Goal: Information Seeking & Learning: Learn about a topic

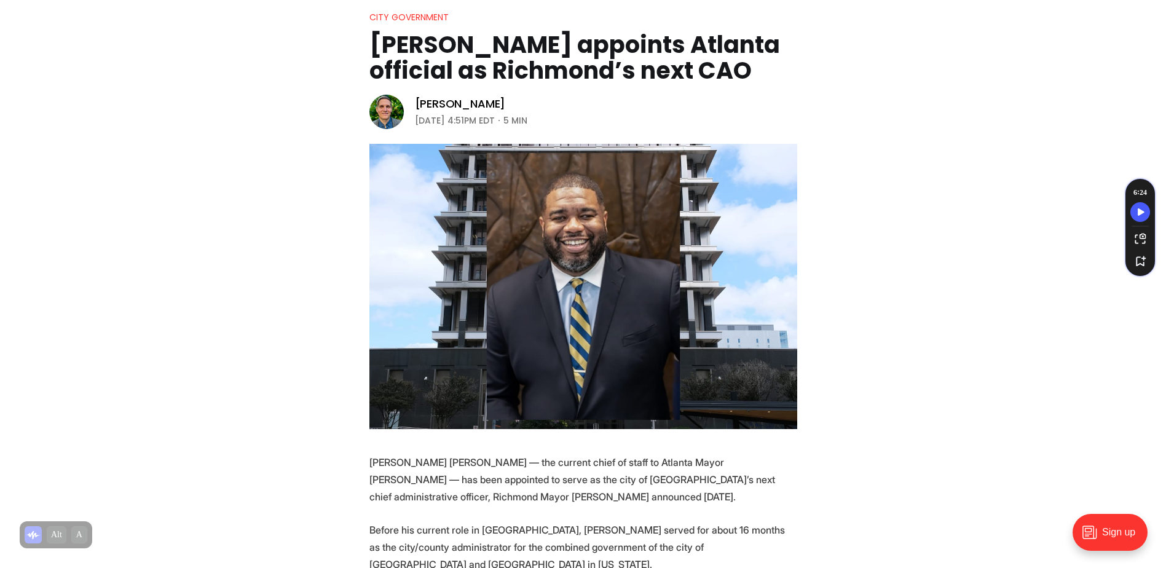
scroll to position [61, 0]
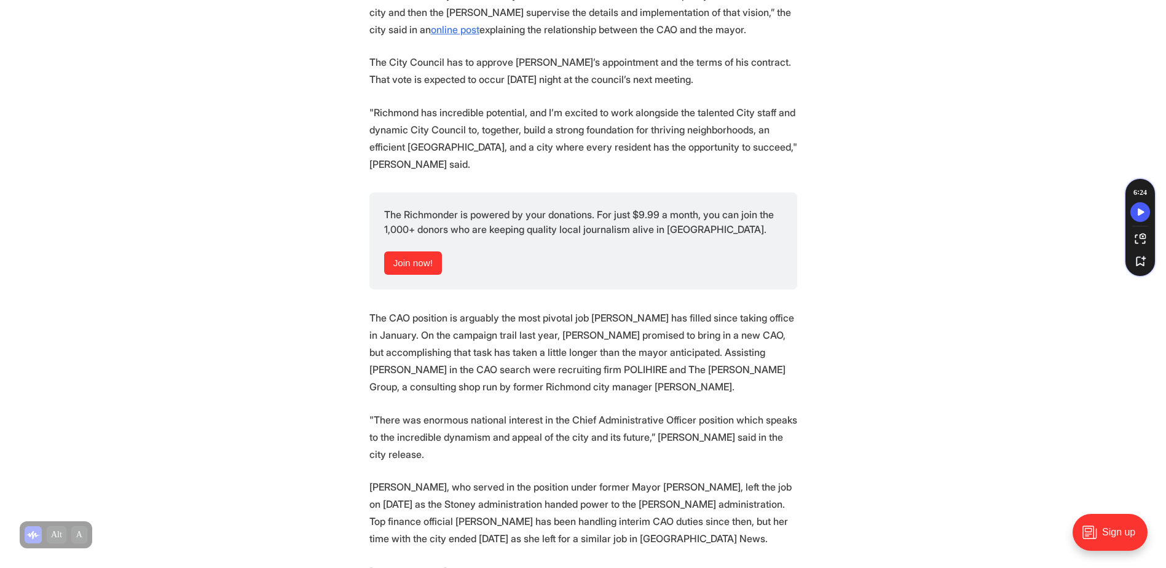
scroll to position [1659, 0]
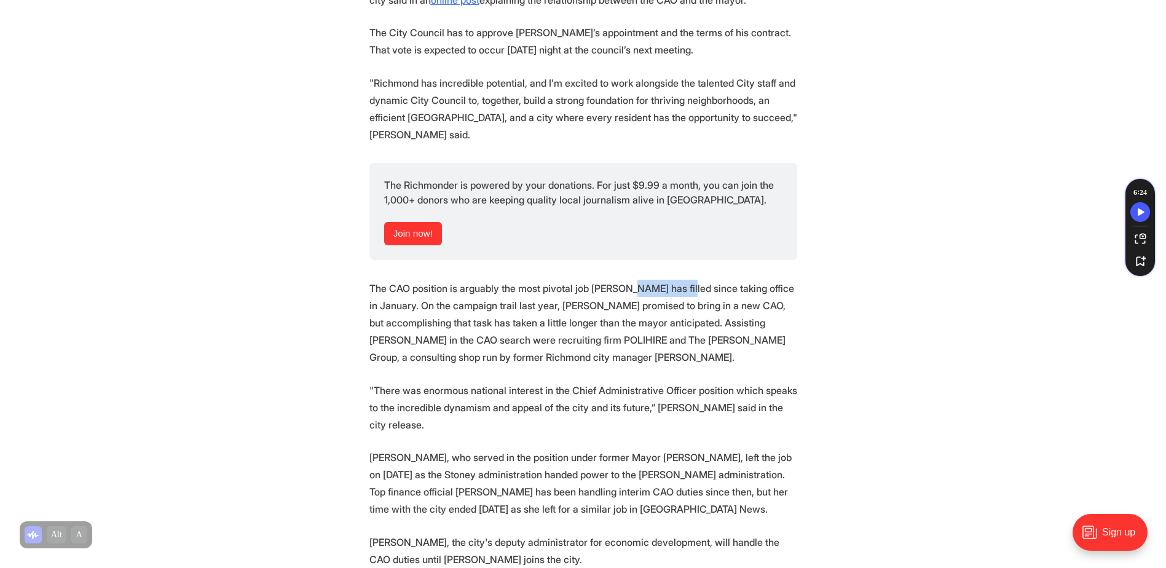
drag, startPoint x: 643, startPoint y: 291, endPoint x: 694, endPoint y: 291, distance: 51.0
click at [694, 291] on p "The CAO position is arguably the most pivotal job [PERSON_NAME] has filled sinc…" at bounding box center [583, 323] width 428 height 86
drag, startPoint x: 694, startPoint y: 291, endPoint x: 586, endPoint y: 296, distance: 107.6
click at [586, 296] on p "The CAO position is arguably the most pivotal job [PERSON_NAME] has filled sinc…" at bounding box center [583, 323] width 428 height 86
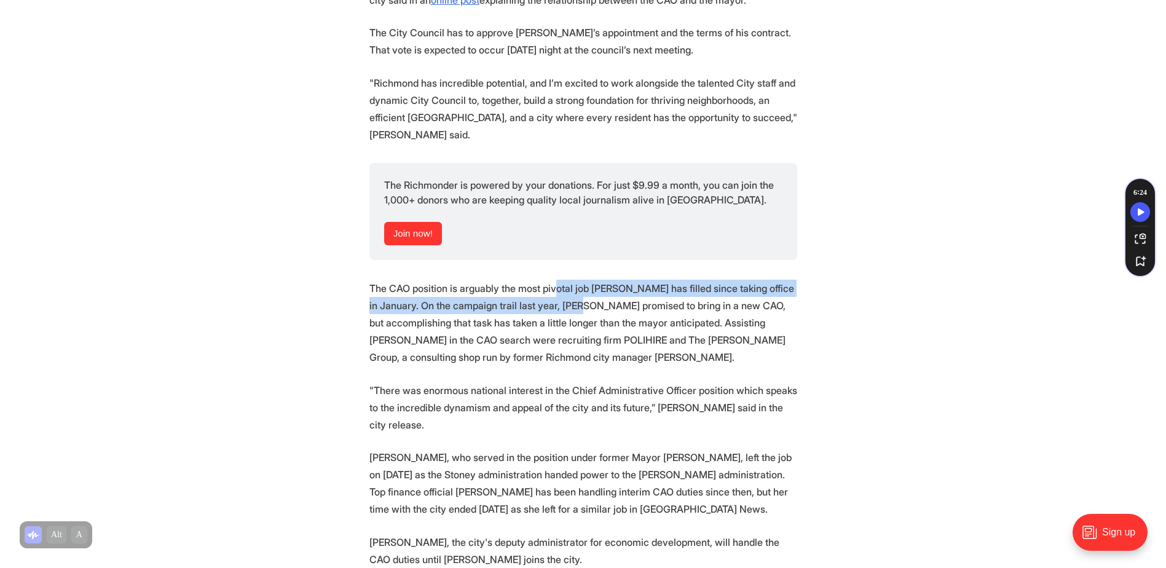
drag, startPoint x: 566, startPoint y: 289, endPoint x: 619, endPoint y: 300, distance: 54.0
click at [619, 300] on p "The CAO position is arguably the most pivotal job [PERSON_NAME] has filled sinc…" at bounding box center [583, 323] width 428 height 86
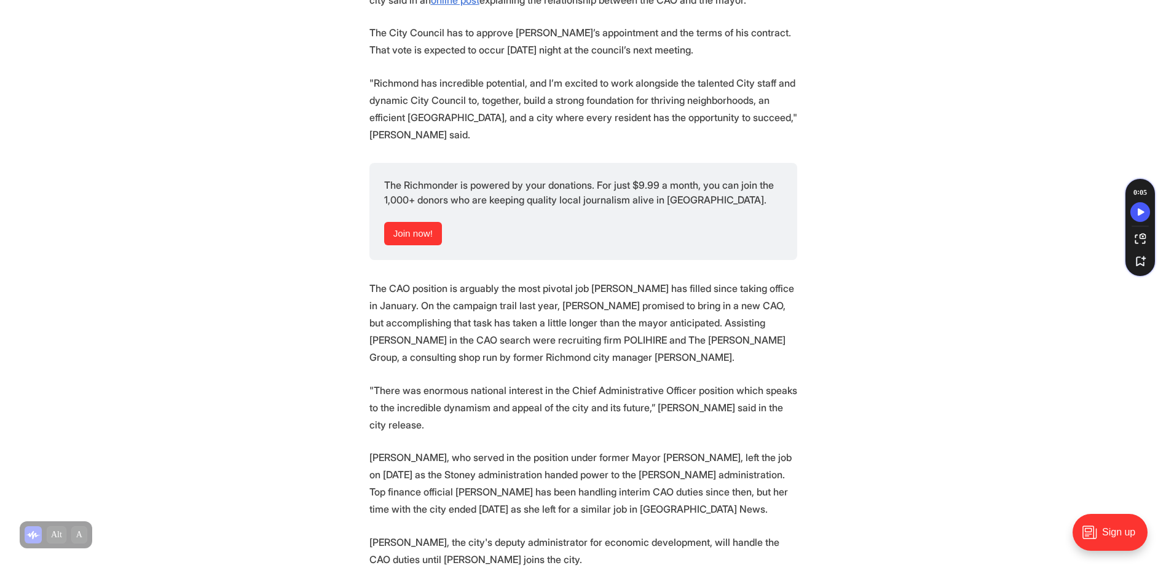
click at [827, 336] on section "[PERSON_NAME] [PERSON_NAME] — the current chief of staff to Atlanta Mayor [PERS…" at bounding box center [583, 115] width 1166 height 2397
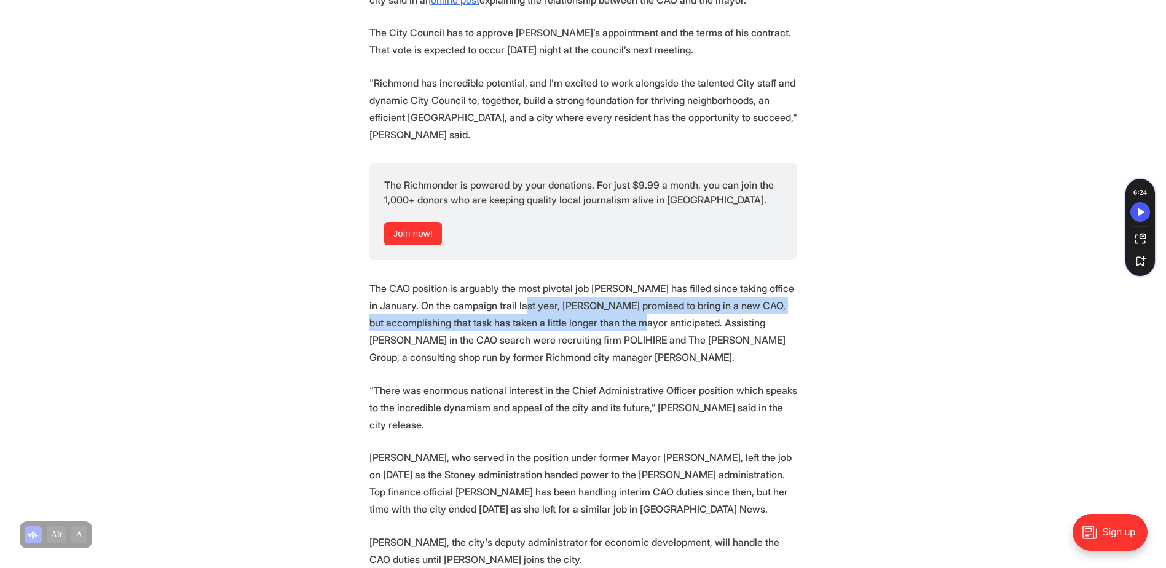
drag, startPoint x: 558, startPoint y: 308, endPoint x: 720, endPoint y: 332, distance: 164.0
click at [720, 332] on p "The CAO position is arguably the most pivotal job [PERSON_NAME] has filled sinc…" at bounding box center [583, 323] width 428 height 86
copy p "[PERSON_NAME] promised to bring in a new CAO, but accomplishing that task has t…"
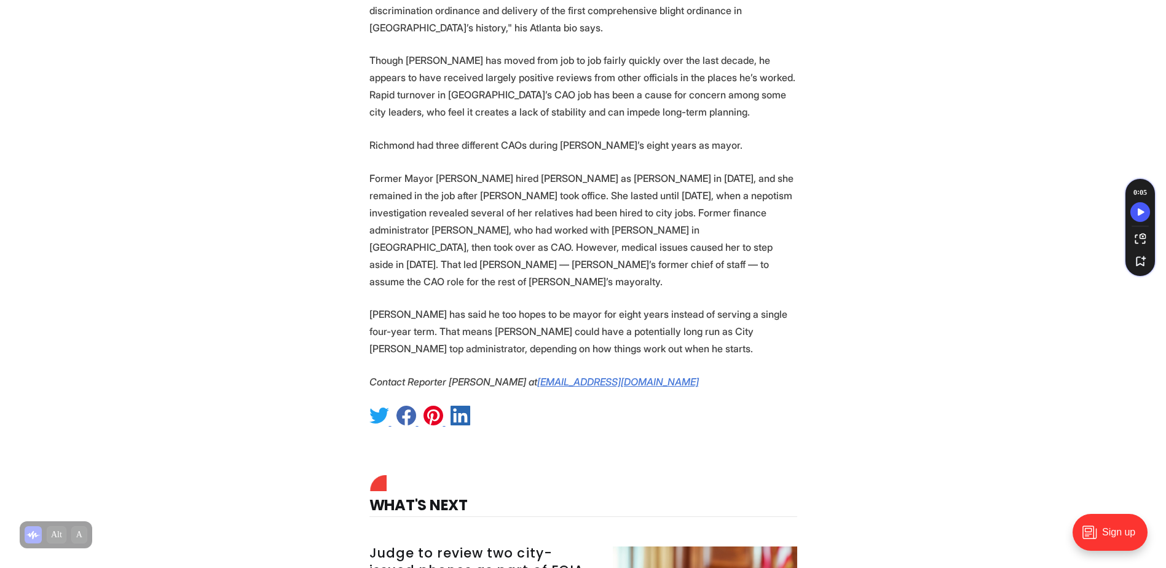
scroll to position [2581, 0]
